Goal: Task Accomplishment & Management: Complete application form

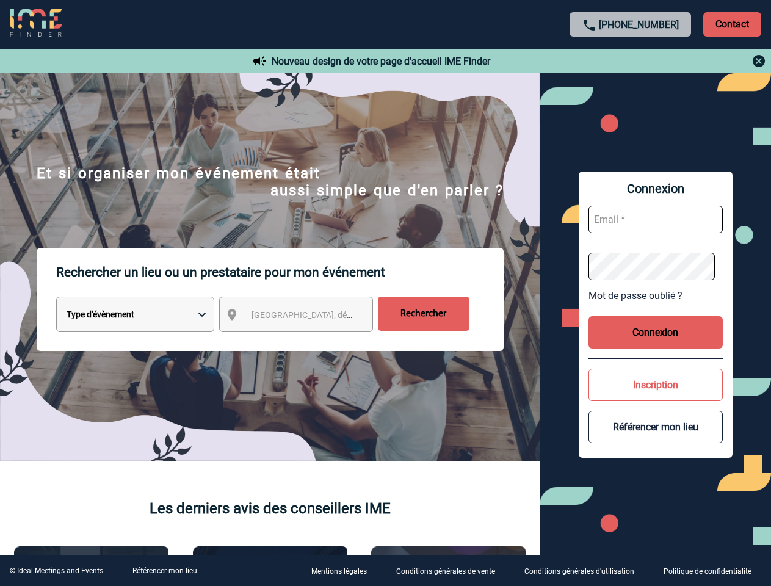
click at [385, 293] on p "Rechercher un lieu ou un prestataire pour mon événement" at bounding box center [279, 272] width 447 height 49
click at [731, 24] on p "Contact" at bounding box center [732, 24] width 58 height 24
click at [630, 61] on div at bounding box center [630, 61] width 271 height 15
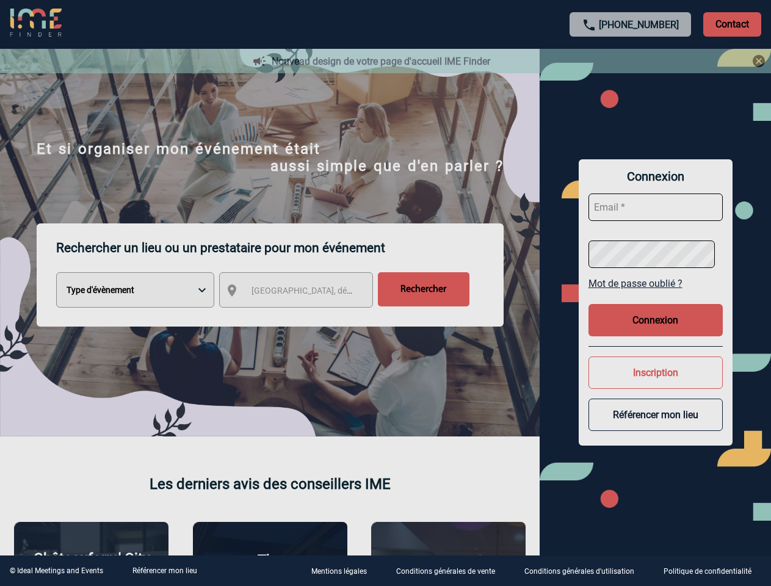
click at [307, 317] on div at bounding box center [385, 293] width 771 height 586
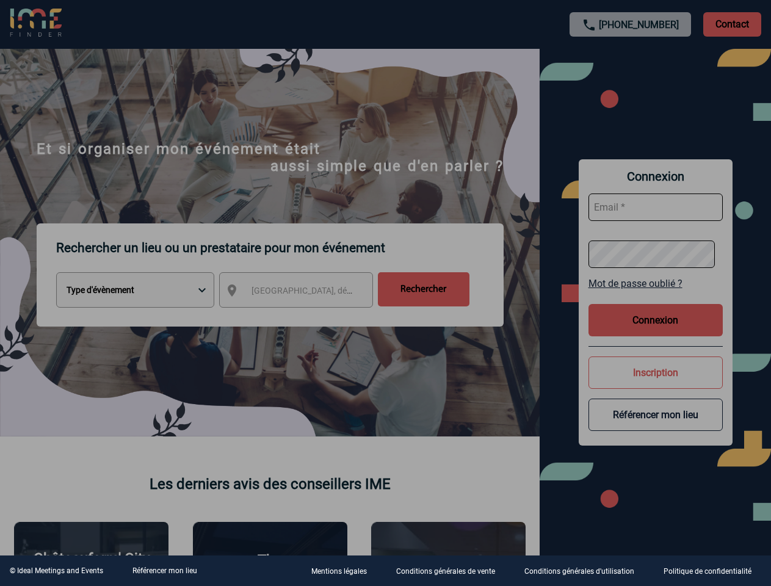
click at [655, 295] on div at bounding box center [385, 293] width 771 height 586
click at [655, 332] on div at bounding box center [385, 293] width 771 height 586
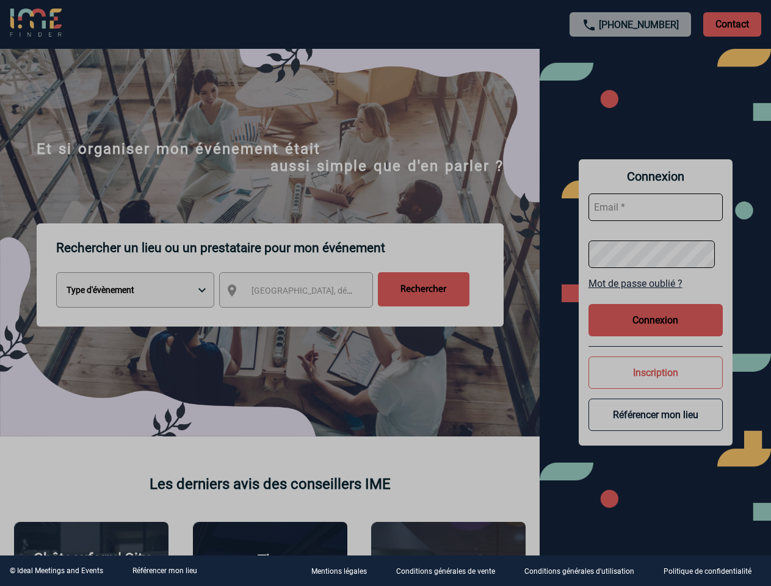
click at [655, 384] on div at bounding box center [385, 293] width 771 height 586
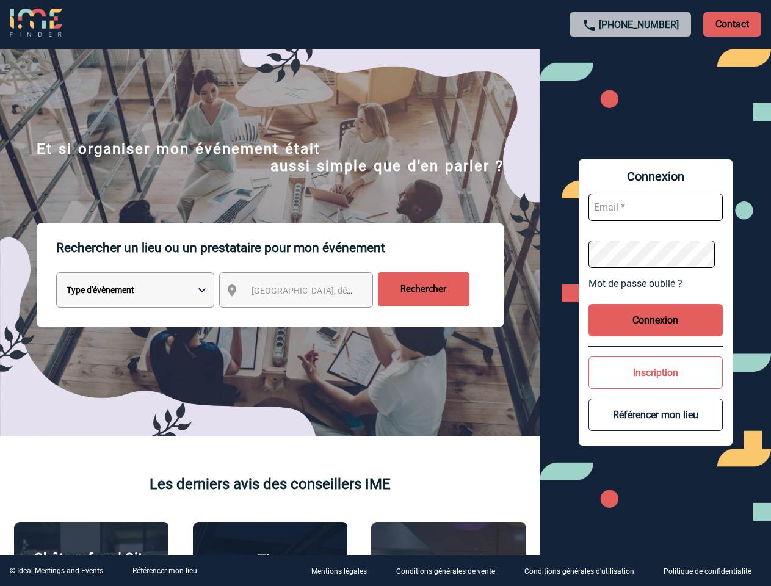
click at [655, 426] on button "Référencer mon lieu" at bounding box center [655, 414] width 134 height 32
click at [164, 570] on link "Référencer mon lieu" at bounding box center [164, 570] width 65 height 9
